Goal: Find specific page/section: Find specific page/section

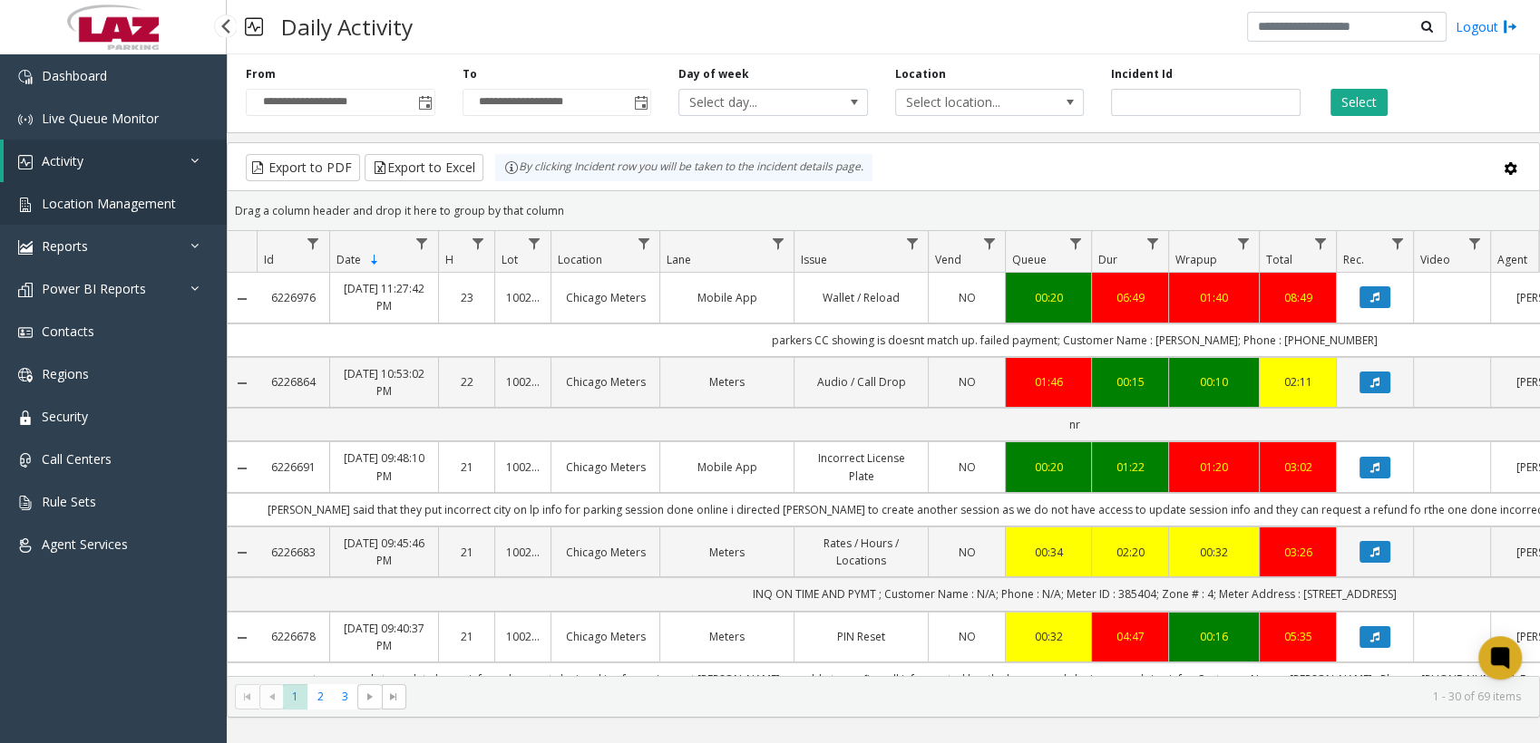
click at [42, 6] on span "Location Management" at bounding box center [109, 203] width 134 height 17
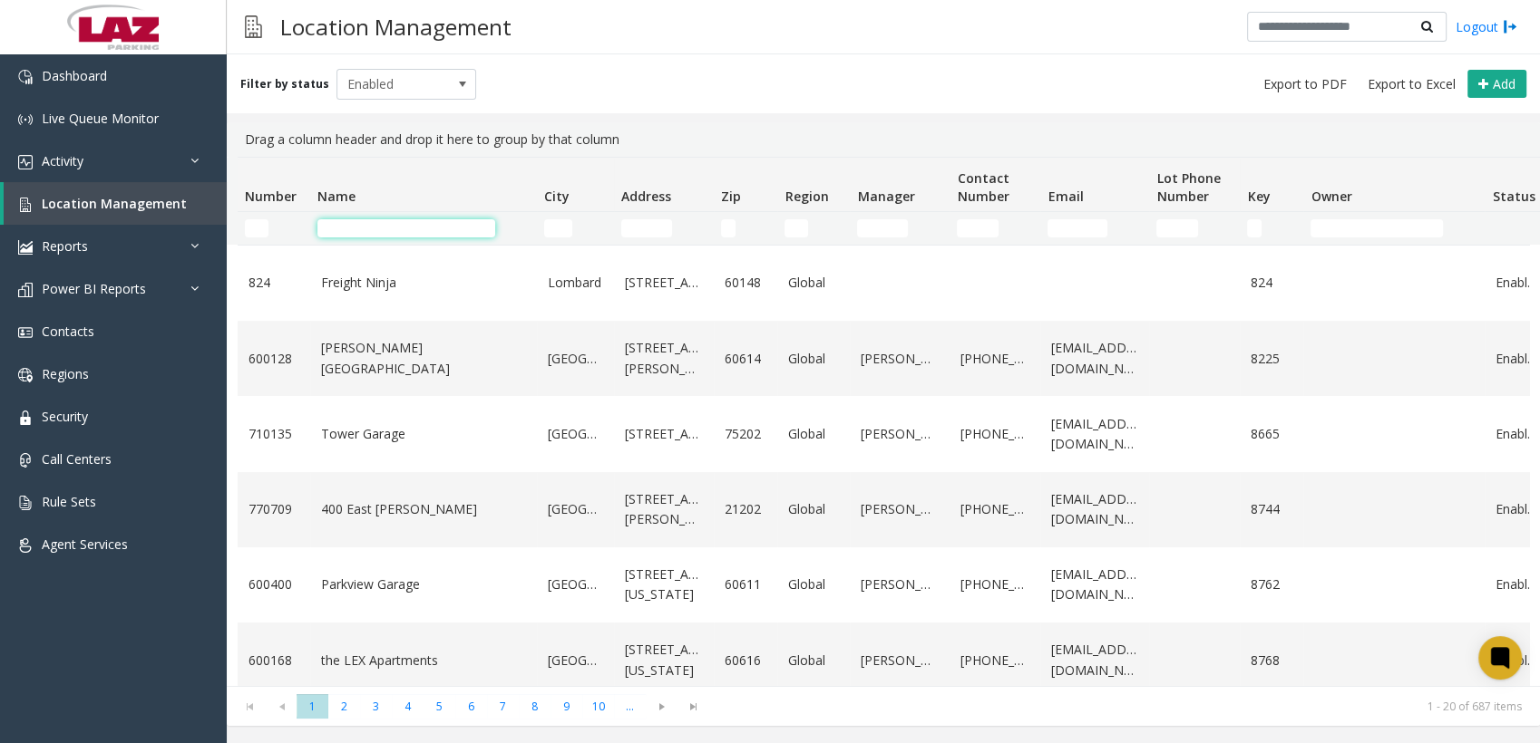
click at [375, 6] on input "Name Filter" at bounding box center [406, 228] width 178 height 18
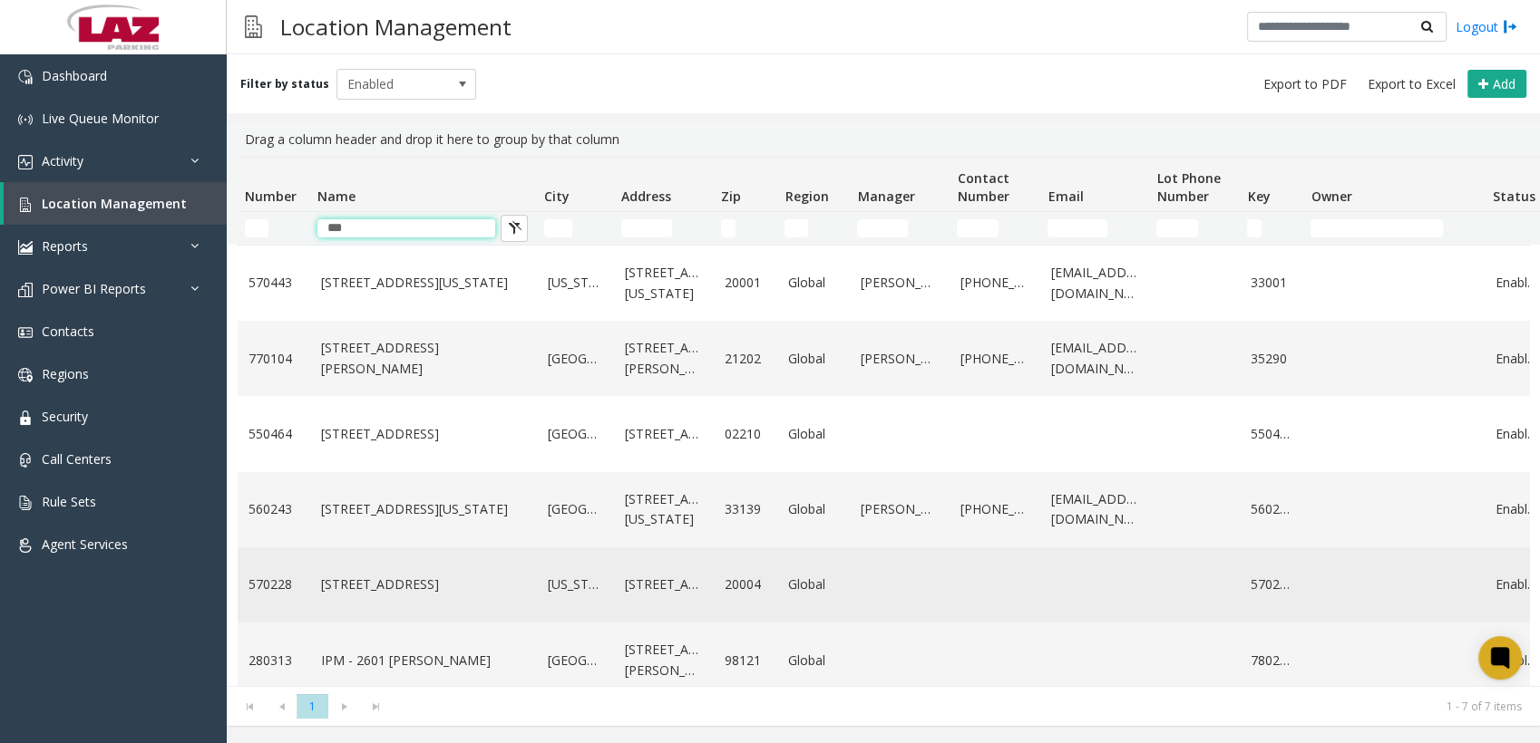
type input "***"
click at [364, 6] on link "[STREET_ADDRESS]" at bounding box center [423, 585] width 205 height 20
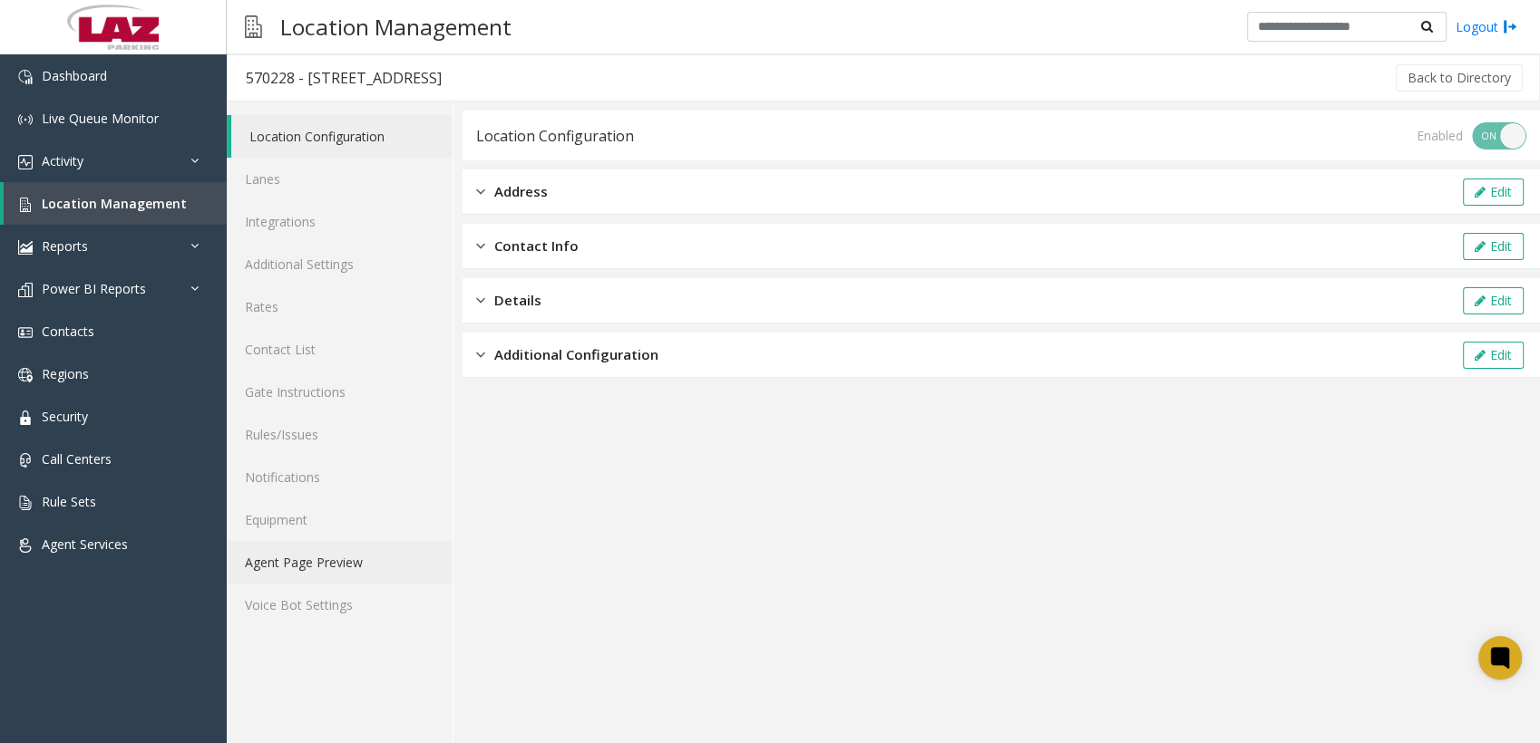
click at [327, 6] on link "Agent Page Preview" at bounding box center [340, 562] width 226 height 43
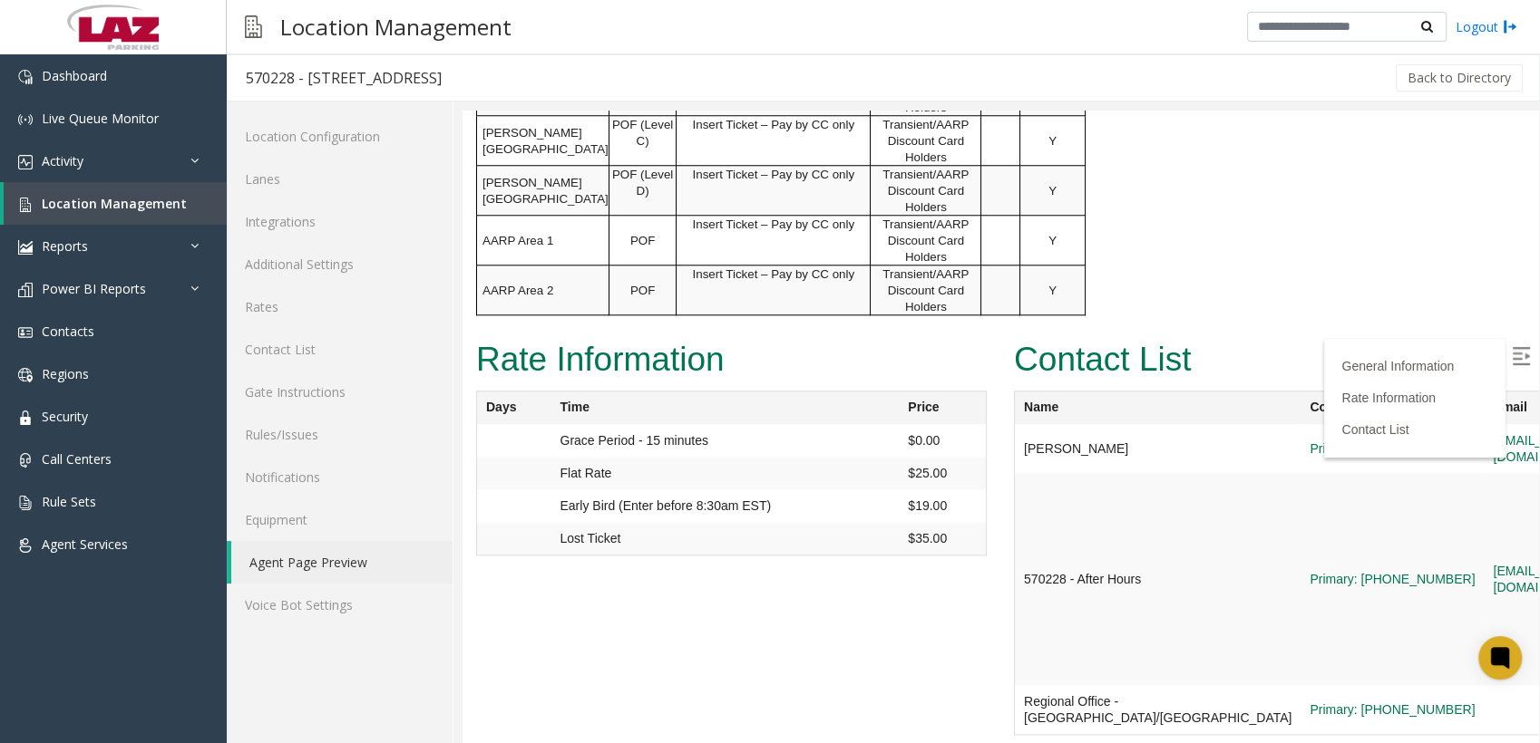
scroll to position [1765, 0]
